Goal: Transaction & Acquisition: Purchase product/service

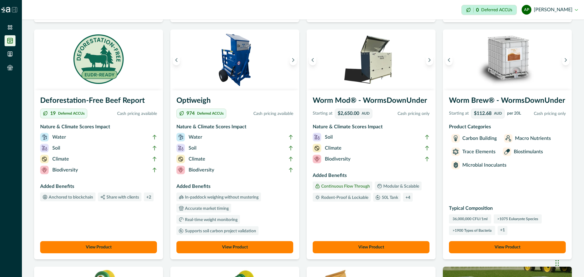
scroll to position [227, 0]
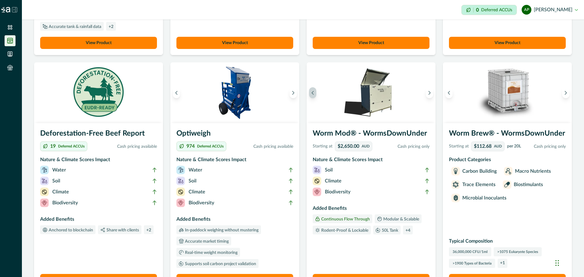
click at [312, 97] on button "Previous image" at bounding box center [312, 92] width 7 height 11
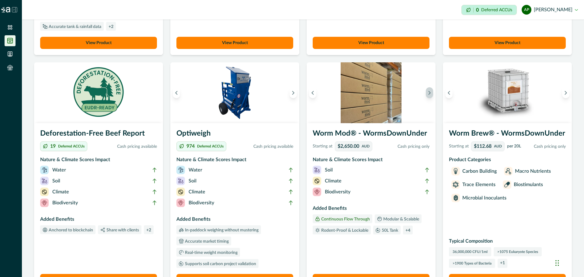
click at [426, 93] on button "Next image" at bounding box center [429, 92] width 7 height 11
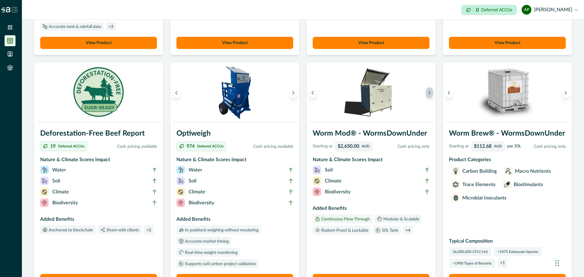
click at [426, 93] on button "Next image" at bounding box center [429, 92] width 7 height 11
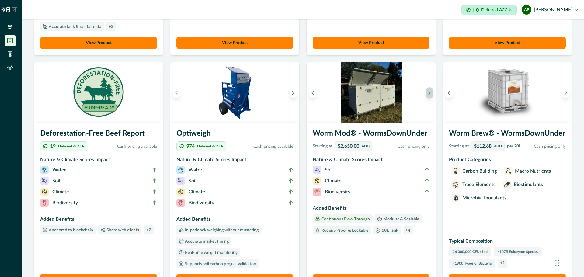
click at [426, 93] on button "Next image" at bounding box center [429, 92] width 7 height 11
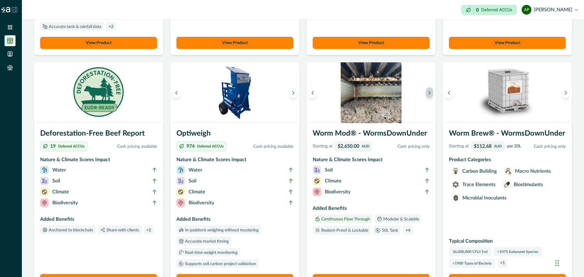
click at [426, 93] on button "Next image" at bounding box center [429, 92] width 7 height 11
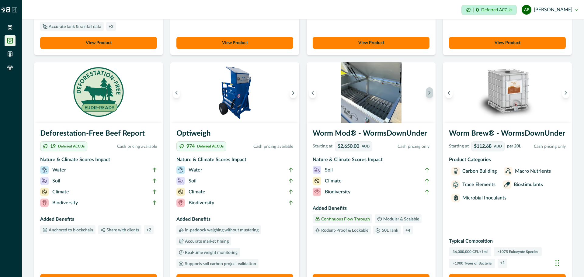
click at [426, 93] on button "Next image" at bounding box center [429, 92] width 7 height 11
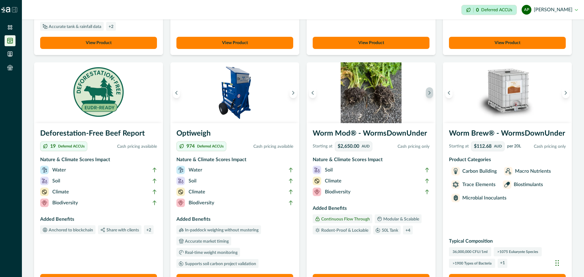
click at [426, 93] on button "Next image" at bounding box center [429, 92] width 7 height 11
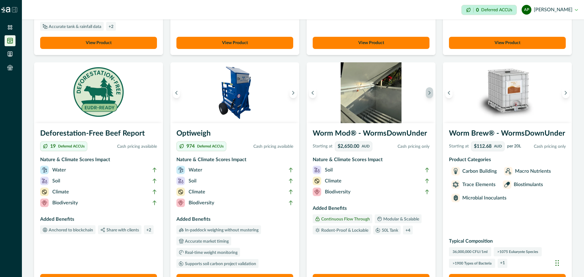
click at [426, 93] on button "Next image" at bounding box center [429, 92] width 7 height 11
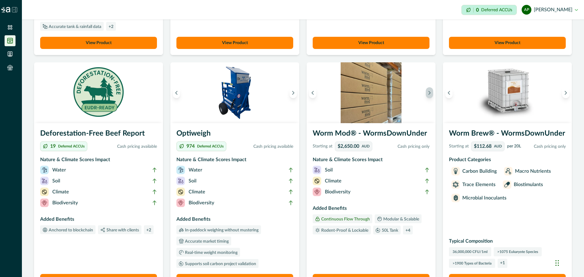
click at [426, 93] on button "Next image" at bounding box center [429, 92] width 7 height 11
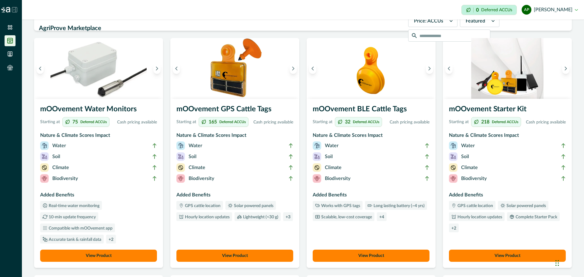
scroll to position [0, 0]
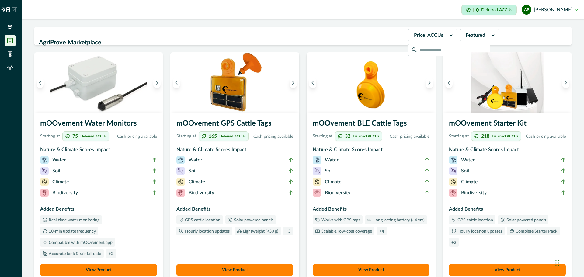
click at [415, 32] on div at bounding box center [428, 35] width 29 height 9
click at [412, 58] on div "Price: cash" at bounding box center [433, 60] width 49 height 11
click at [446, 35] on div at bounding box center [451, 36] width 11 height 12
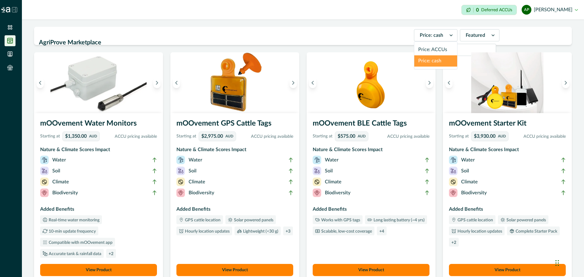
click at [495, 44] on input "text" at bounding box center [455, 50] width 82 height 12
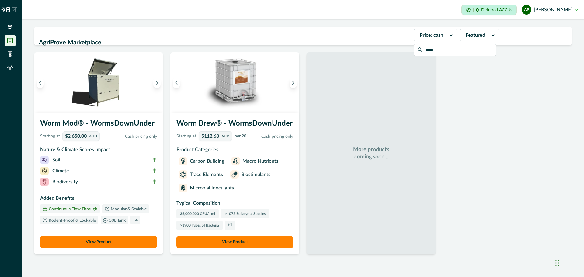
scroll to position [6, 0]
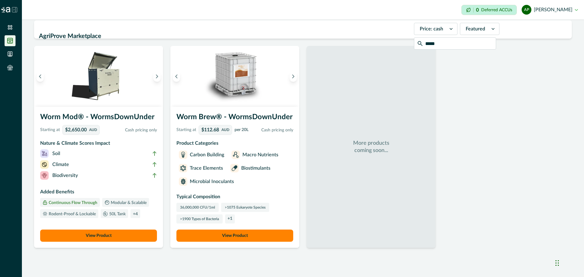
type input "*****"
